Goal: Use online tool/utility

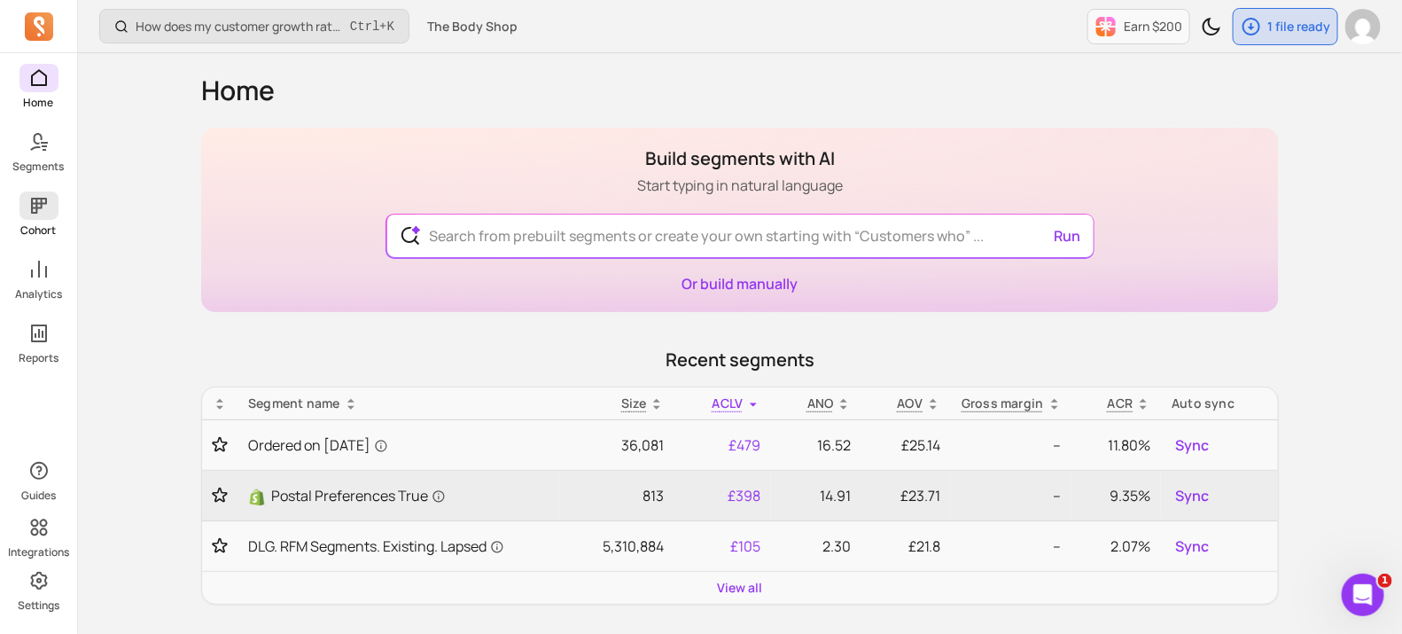
click at [26, 200] on span at bounding box center [38, 205] width 39 height 28
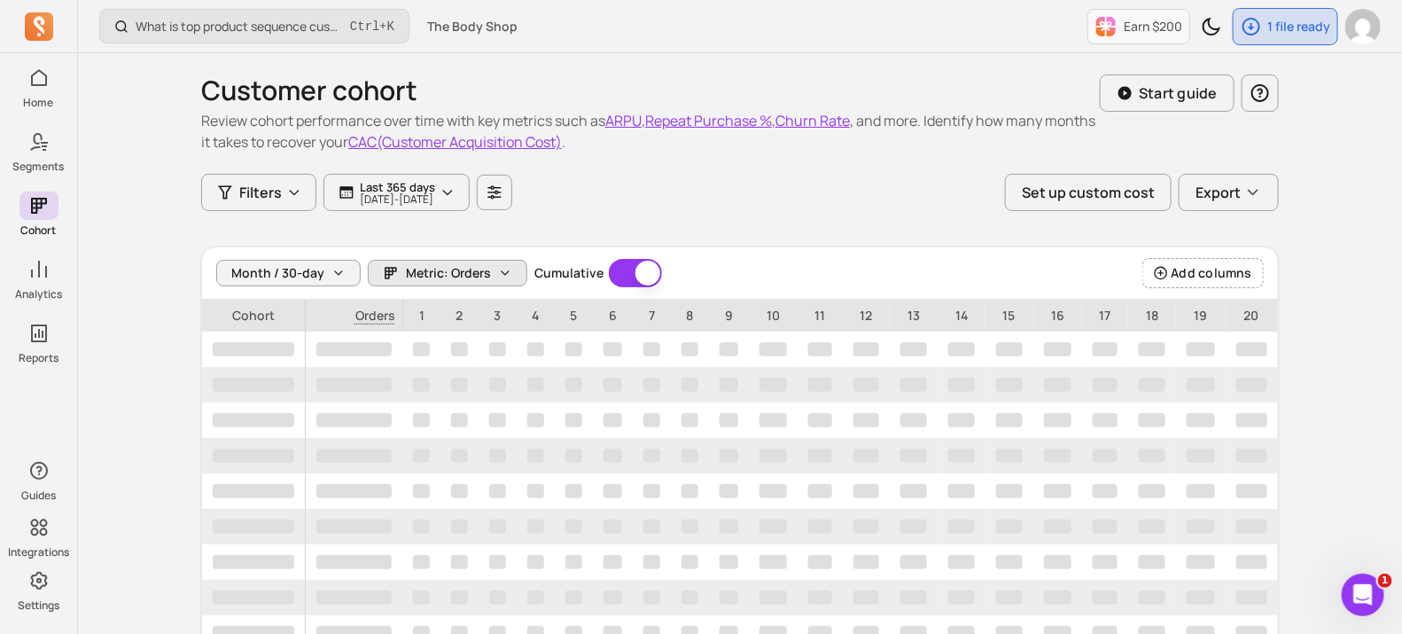
click at [493, 276] on button "Metric: Orders" at bounding box center [448, 273] width 160 height 27
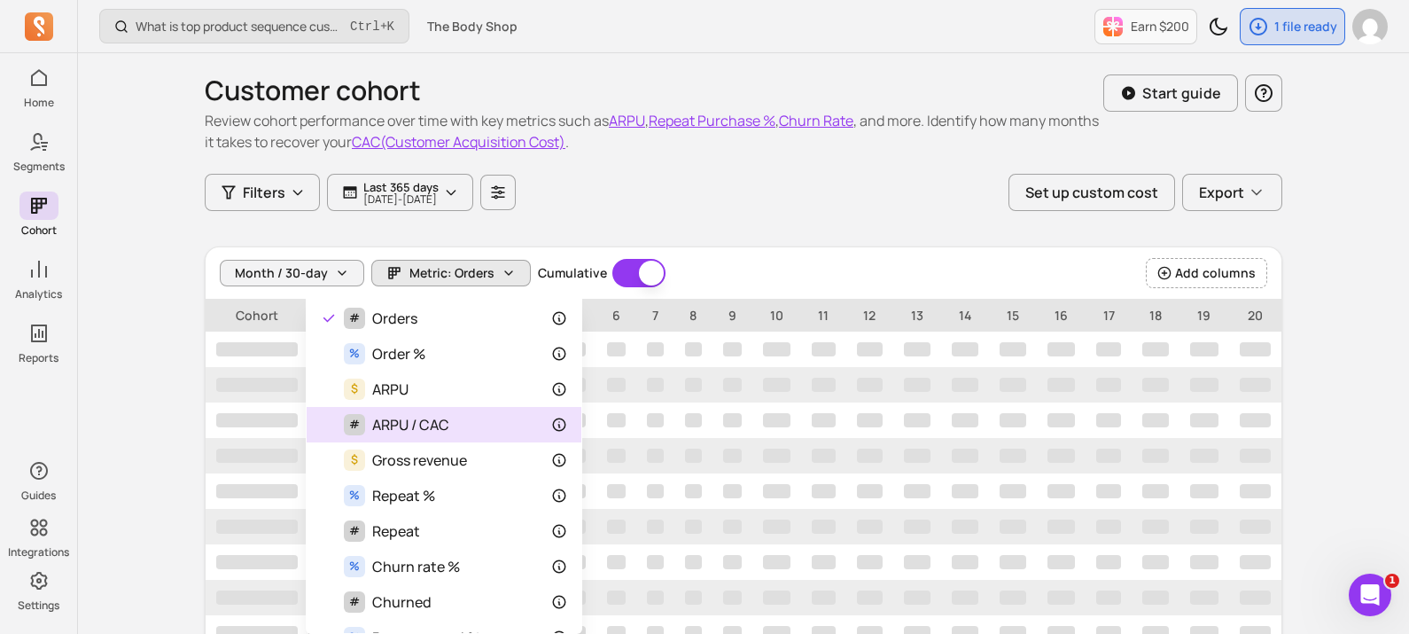
click at [455, 415] on div "# ARPU / CAC" at bounding box center [444, 424] width 246 height 21
